Goal: Use online tool/utility

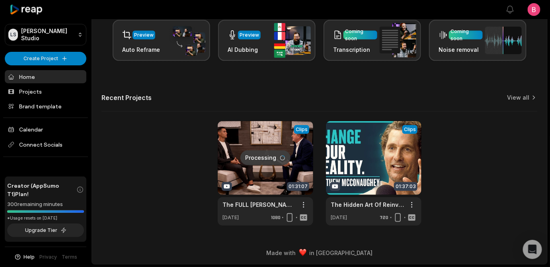
click at [98, 41] on div "Let's Get Started! Generate Clips From long videos generate social ready clips …" at bounding box center [319, 65] width 455 height 322
click at [101, 63] on div "Let's Get Started! Generate Clips From long videos generate social ready clips …" at bounding box center [319, 65] width 455 height 322
